Goal: Task Accomplishment & Management: Complete application form

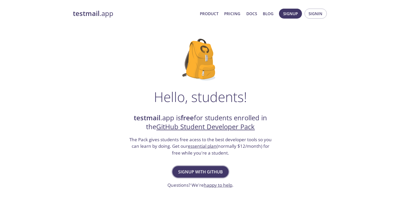
click at [209, 171] on span "Signup with GitHub" at bounding box center [200, 171] width 45 height 7
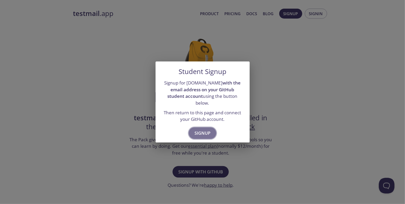
click at [197, 131] on span "Signup" at bounding box center [202, 132] width 16 height 7
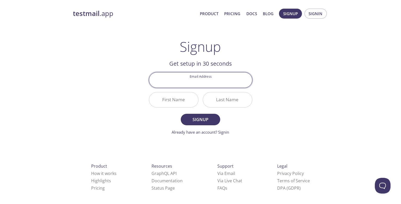
click at [185, 84] on input "Email Address" at bounding box center [200, 79] width 103 height 15
type input "[EMAIL_ADDRESS][DOMAIN_NAME]"
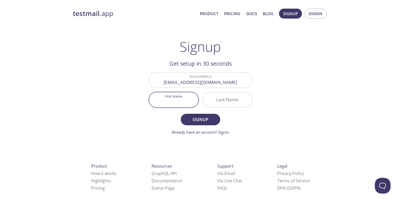
click at [178, 97] on input "First Name" at bounding box center [173, 99] width 49 height 15
type input "Haythem"
click at [224, 100] on input "Last Name" at bounding box center [227, 99] width 49 height 15
type input "tounekti"
click at [200, 120] on span "Signup" at bounding box center [201, 119] width 28 height 7
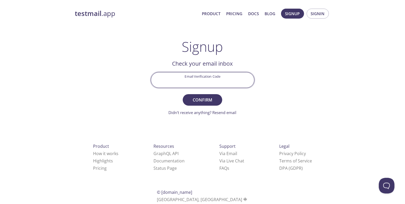
click at [199, 83] on input "Email Verification Code" at bounding box center [202, 79] width 103 height 15
click at [211, 79] on input "Email Verification Code" at bounding box center [202, 79] width 103 height 15
paste input "PF954RT"
type input "PF954RT"
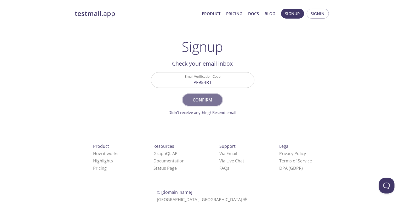
click at [211, 103] on span "Confirm" at bounding box center [202, 99] width 28 height 7
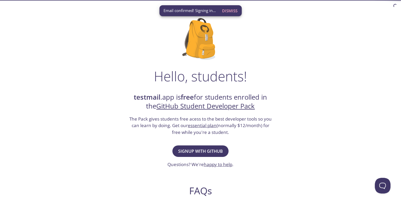
scroll to position [22, 0]
